Goal: Navigation & Orientation: Find specific page/section

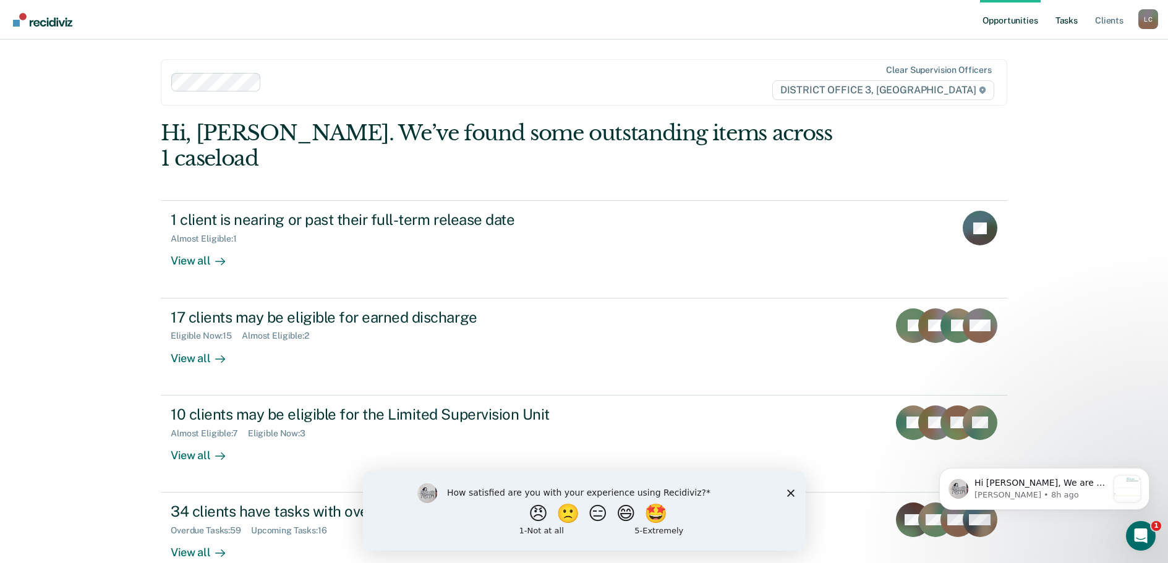
click at [1069, 19] on link "Tasks" at bounding box center [1066, 20] width 27 height 40
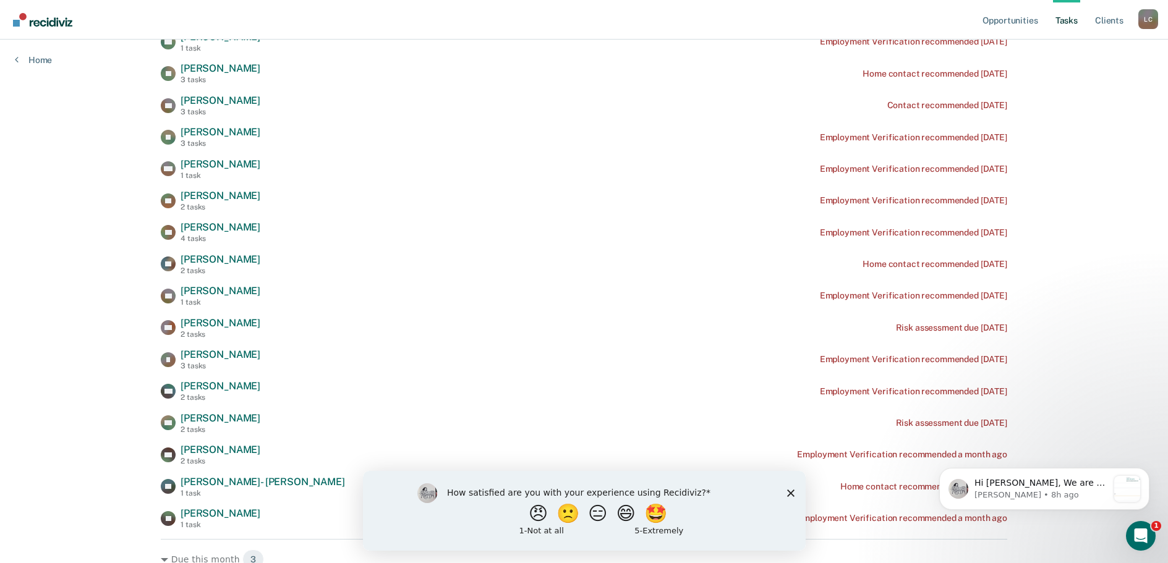
scroll to position [857, 0]
